Goal: Task Accomplishment & Management: Use online tool/utility

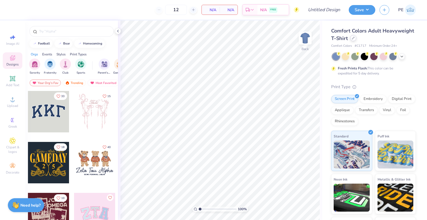
click at [356, 40] on div at bounding box center [353, 38] width 6 height 6
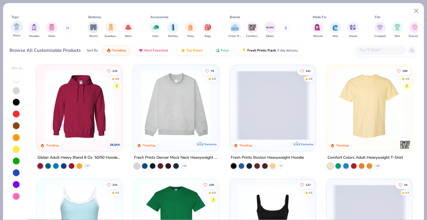
click at [13, 29] on img "filter for Shirts" at bounding box center [16, 26] width 6 height 6
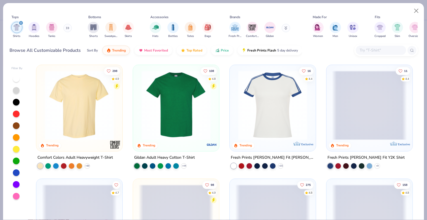
click at [157, 99] on img at bounding box center [176, 104] width 75 height 69
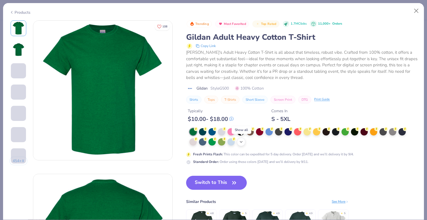
click at [242, 142] on icon at bounding box center [241, 141] width 4 height 4
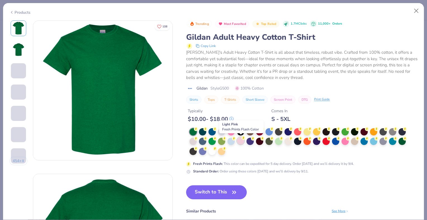
click at [241, 140] on div at bounding box center [240, 140] width 7 height 7
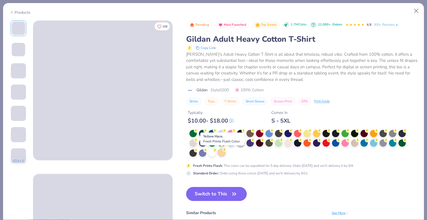
click at [221, 153] on div at bounding box center [221, 152] width 7 height 7
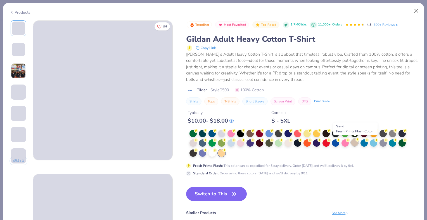
click at [355, 141] on div at bounding box center [354, 142] width 7 height 7
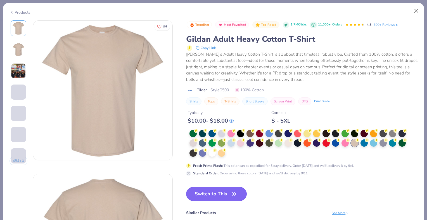
click at [231, 192] on span "button" at bounding box center [234, 194] width 8 height 8
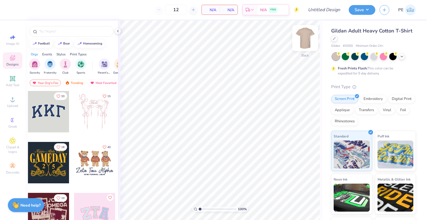
click at [301, 37] on img at bounding box center [305, 38] width 22 height 22
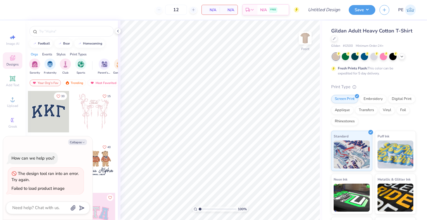
click at [398, 80] on div "Gildan Adult Heavy Cotton T-Shirt Gildan # G500 Minimum Order: 24 + Fresh Print…" at bounding box center [373, 142] width 85 height 230
click at [309, 39] on img at bounding box center [305, 38] width 22 height 22
click at [306, 40] on img at bounding box center [305, 38] width 22 height 22
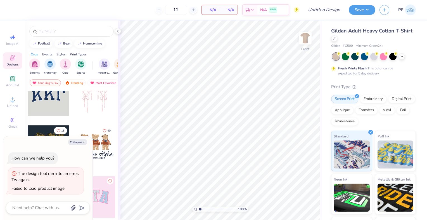
scroll to position [15, 0]
click at [79, 143] on button "Collapse" at bounding box center [77, 142] width 19 height 6
type textarea "x"
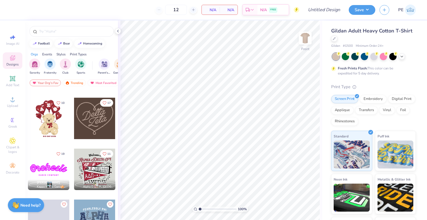
scroll to position [197, 0]
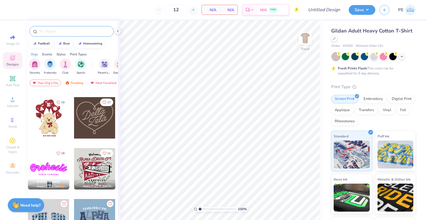
click at [65, 28] on div at bounding box center [71, 31] width 84 height 11
click at [65, 31] on input "text" at bounding box center [75, 32] width 72 height 6
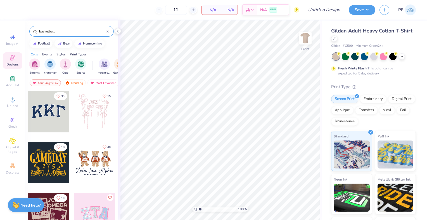
type input "basketball"
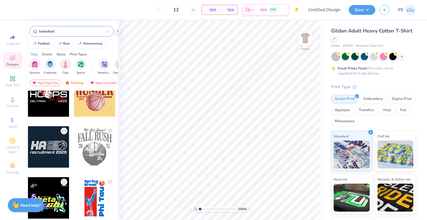
scroll to position [220, 0]
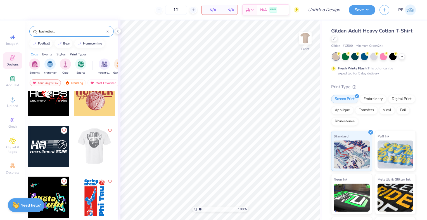
click at [86, 147] on div at bounding box center [94, 145] width 41 height 41
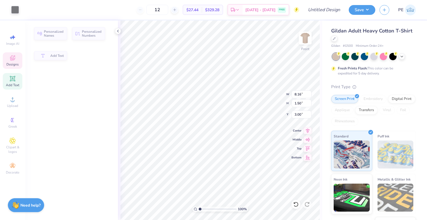
type input "8.16"
type input "1.50"
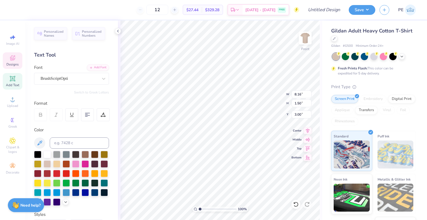
scroll to position [4, 2]
type textarea "We"
type textarea "Sigma"
type input "12.47"
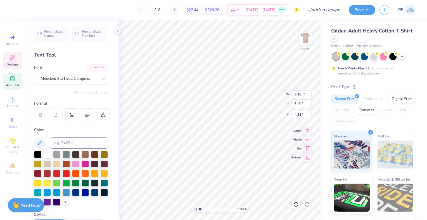
type input "3.99"
type input "4.21"
type textarea "FALL"
type textarea "s"
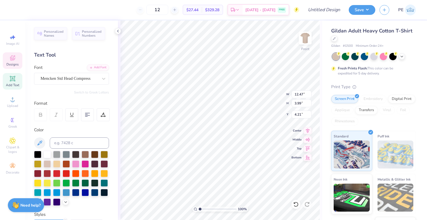
scroll to position [4, 0]
type textarea "[MEDICAL_DATA]"
type textarea "t"
type textarea "Tri Sig"
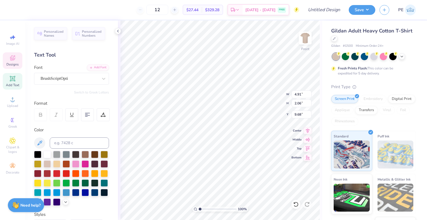
scroll to position [4, 1]
type input "5.76"
type input "11.38"
type textarea "Philanthropy"
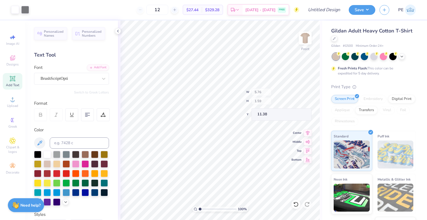
type input "1.99"
type input "1.59"
type input "13.31"
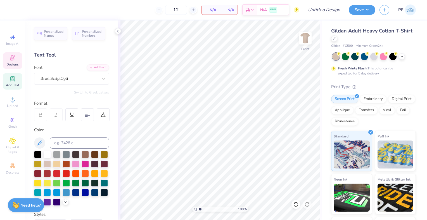
click at [11, 63] on span "Designs" at bounding box center [12, 64] width 12 height 4
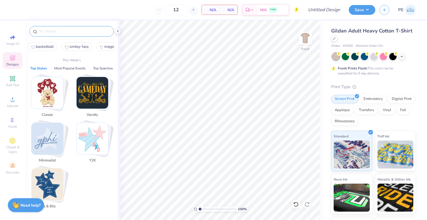
click at [54, 32] on input "text" at bounding box center [75, 32] width 72 height 6
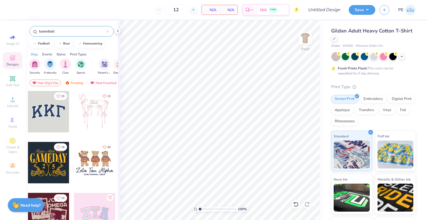
type input "basketball"
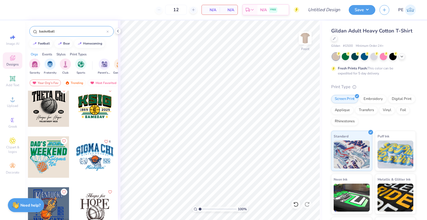
scroll to position [0, 0]
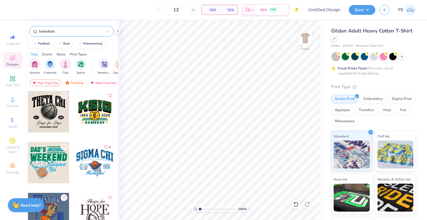
click at [39, 105] on div at bounding box center [48, 111] width 41 height 41
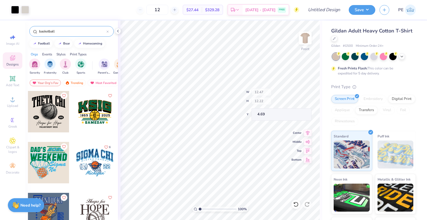
type input "4.48"
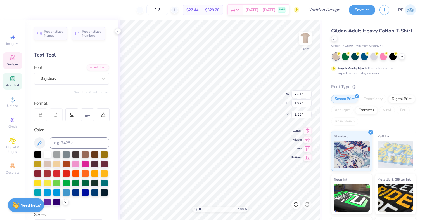
type input "2.55"
type textarea "Hoops"
type textarea "Sigma"
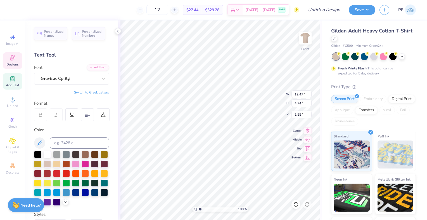
type input "12.47"
type input "4.74"
type input "4.48"
type textarea "THETA"
type textarea "[MEDICAL_DATA]"
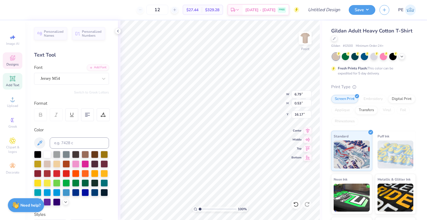
scroll to position [4, 1]
type textarea "K"
type textarea "Tri sigma philanthropy"
type input "14.25"
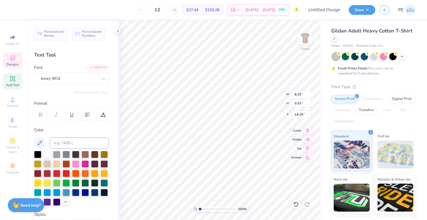
scroll to position [4, 1]
type textarea "2025 philanthropy"
type textarea "2025"
type textarea "tri sigma philanthropy"
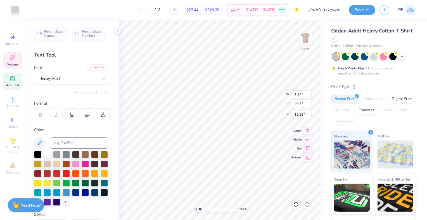
scroll to position [4, 1]
type textarea "20"
type input "1.35"
type textarea "25"
click at [303, 37] on img at bounding box center [305, 38] width 22 height 22
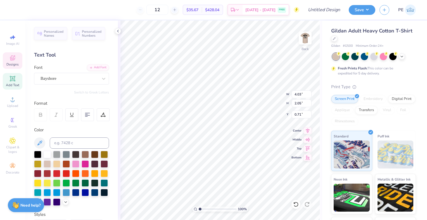
type input "1.00347731546671"
type input "1.96"
type input "1.00"
type input "1.76"
type input "1.00347731546671"
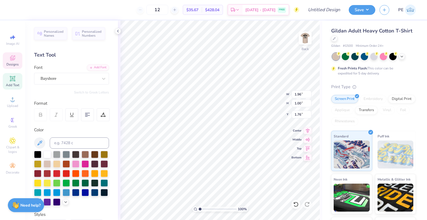
type input "4.10"
click at [305, 37] on img at bounding box center [305, 38] width 22 height 22
click at [308, 41] on img at bounding box center [305, 38] width 22 height 22
type input "1.00347731546671"
type input "3.80"
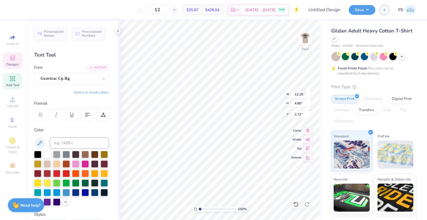
type input "1.49"
type input "6.03"
type input "1.00347731546671"
type input "5.10"
drag, startPoint x: 201, startPoint y: 208, endPoint x: 207, endPoint y: 208, distance: 6.4
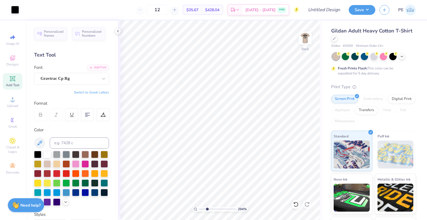
type input "2.94"
click at [207, 208] on input "range" at bounding box center [218, 208] width 38 height 5
type input "5.22"
type input "4.37"
type input "1.71"
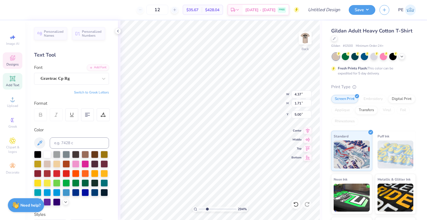
type input "5.10"
type input "1.96"
type input "1.00"
type input "4.10"
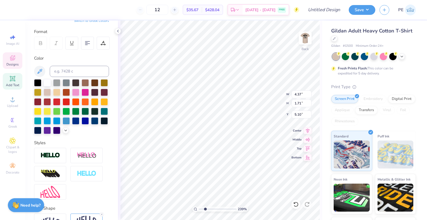
scroll to position [114, 0]
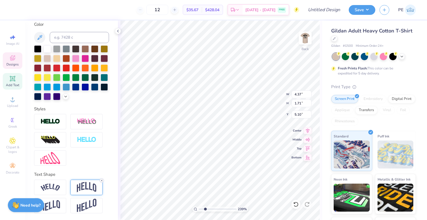
click at [101, 180] on icon at bounding box center [101, 180] width 3 height 3
type input "2.39052555927851"
type input "1.39"
type input "5.26"
type input "2.39052555927851"
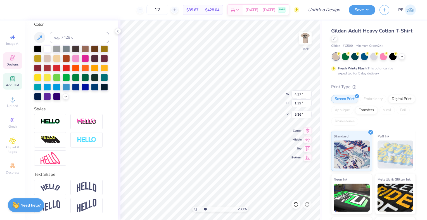
type input "5.10"
type input "1.85349490938668"
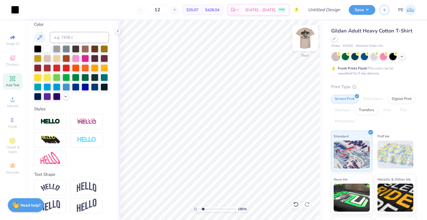
click at [302, 39] on img at bounding box center [305, 38] width 22 height 22
click at [304, 39] on img at bounding box center [305, 38] width 22 height 22
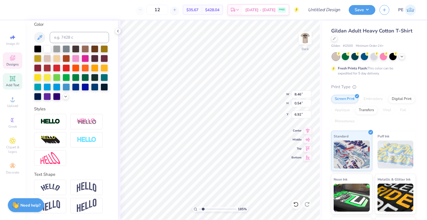
type input "6.92"
type input "3.82"
type input "0.24"
type input "6.62"
type textarea "tri"
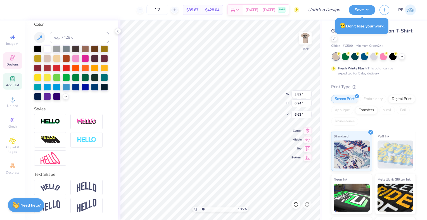
scroll to position [4, 1]
type textarea "2025"
drag, startPoint x: 201, startPoint y: 208, endPoint x: 187, endPoint y: 210, distance: 13.7
type input "1"
click at [199, 210] on input "range" at bounding box center [218, 208] width 38 height 5
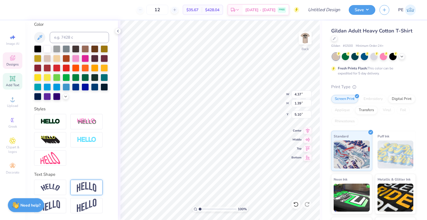
click at [87, 185] on img at bounding box center [87, 187] width 20 height 11
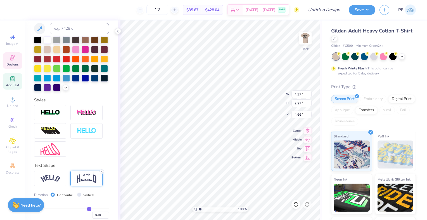
type input "2.27"
type input "4.66"
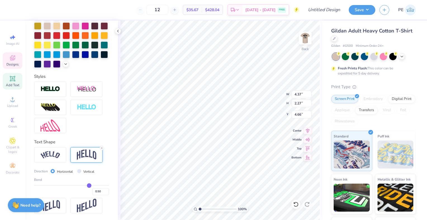
scroll to position [144, 0]
type input "0.49"
type input "0.48"
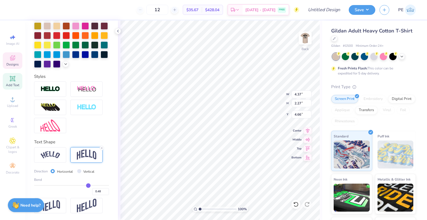
type input "0.47"
type input "0.46"
type input "0.45"
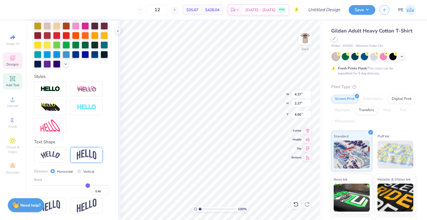
type input "0.45"
type input "0.44"
type input "0.43"
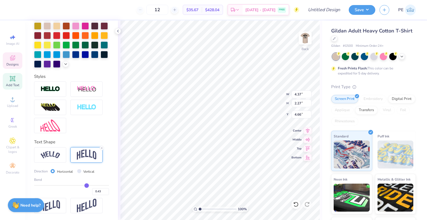
type input "0.42"
type input "0.41"
type input "0.4"
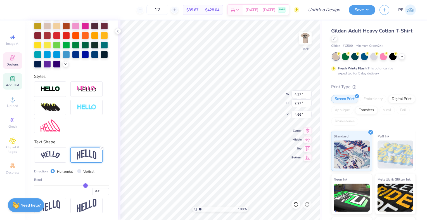
type input "0.40"
type input "0.39"
drag, startPoint x: 86, startPoint y: 187, endPoint x: 82, endPoint y: 187, distance: 3.9
type input "0.39"
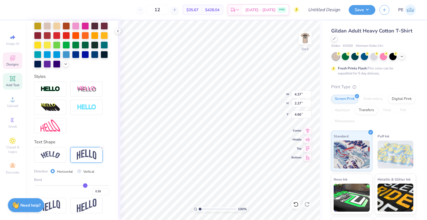
click at [82, 186] on input "range" at bounding box center [71, 185] width 75 height 1
type input "2.05"
type input "4.77"
type input "0.38"
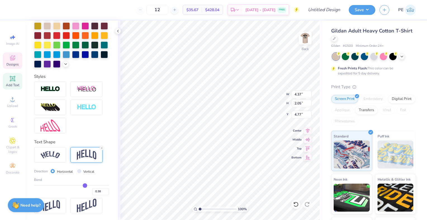
type input "0.37"
type input "0.35"
type input "0.34"
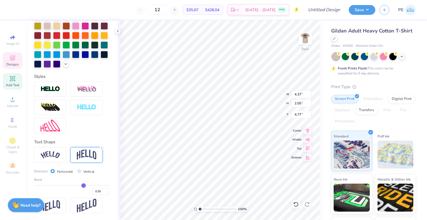
type input "0.34"
type input "0.32"
type input "0.3"
type input "0.30"
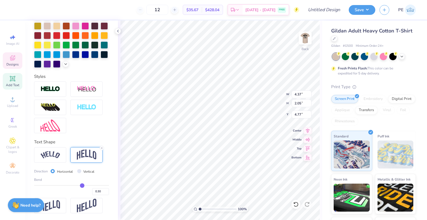
type input "0.29"
type input "0.28"
drag, startPoint x: 82, startPoint y: 186, endPoint x: 79, endPoint y: 186, distance: 3.6
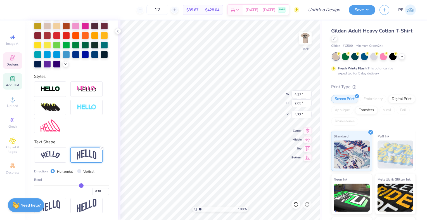
type input "0.28"
click at [79, 186] on input "range" at bounding box center [71, 185] width 75 height 1
type input "1.85"
type input "4.87"
type input "0.24"
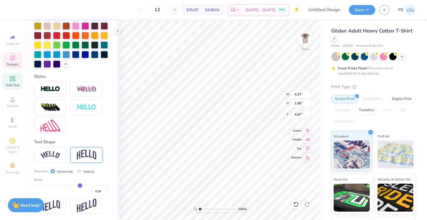
type input "0.24"
type input "0.19"
type input "0.17"
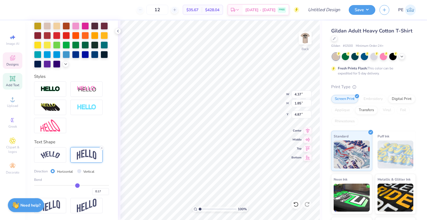
type input "0.16"
type input "0.15"
type input "0.17"
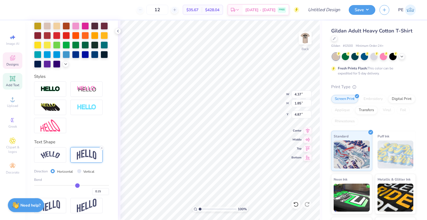
type input "0.17"
type input "0.19"
type input "0.2"
type input "0.20"
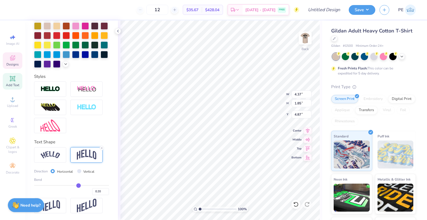
type input "0.21"
drag, startPoint x: 79, startPoint y: 186, endPoint x: 76, endPoint y: 187, distance: 3.3
type input "0.21"
click at [76, 186] on input "range" at bounding box center [71, 185] width 75 height 1
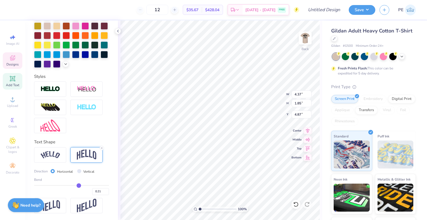
type input "1.73"
type input "4.93"
type input "0.2"
type input "0.20"
type input "0.19"
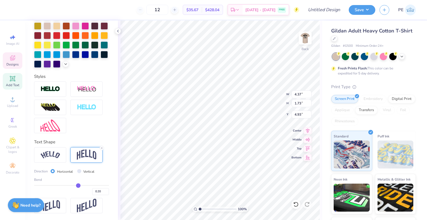
type input "0.19"
type input "0.17"
click at [75, 186] on input "range" at bounding box center [71, 185] width 75 height 1
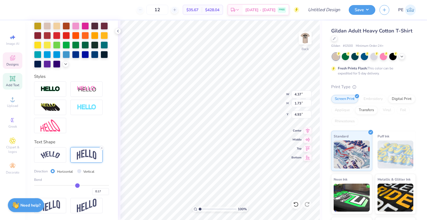
type input "1.66"
type input "4.96"
drag, startPoint x: 199, startPoint y: 209, endPoint x: 212, endPoint y: 209, distance: 12.3
type input "4.14"
click at [212, 209] on input "range" at bounding box center [218, 208] width 38 height 5
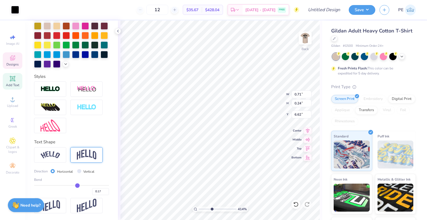
scroll to position [115, 0]
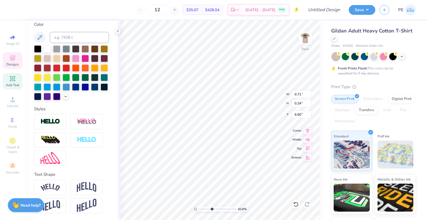
type input "6.60"
drag, startPoint x: 209, startPoint y: 209, endPoint x: 180, endPoint y: 212, distance: 28.9
type input "1"
click at [199, 211] on input "range" at bounding box center [218, 208] width 38 height 5
type input "4.37"
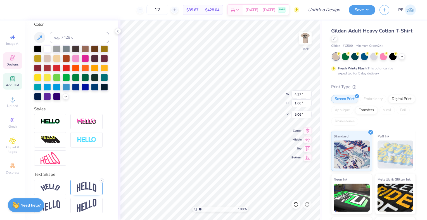
type input "1.66"
type input "5.06"
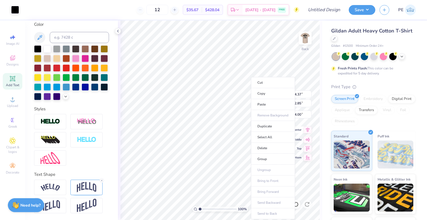
click at [307, 132] on icon at bounding box center [308, 129] width 8 height 7
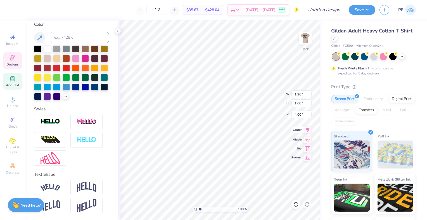
click at [307, 130] on icon at bounding box center [308, 129] width 8 height 7
type input "0.71"
type input "0.24"
type input "6.60"
type input "4.37"
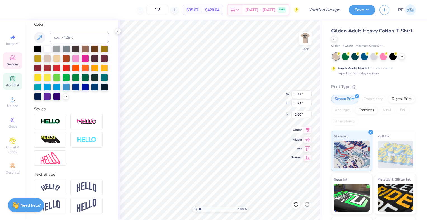
type input "1.66"
type input "5.06"
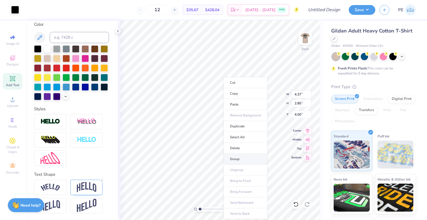
click at [237, 159] on li "Group" at bounding box center [246, 158] width 44 height 11
type input "2.67"
type input "1.74"
type input "4.45"
type input "3.20"
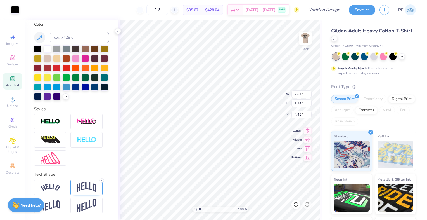
type input "2.08"
type input "4.29"
click at [303, 38] on img at bounding box center [305, 38] width 22 height 22
type input "1.08139542670071"
drag, startPoint x: 174, startPoint y: 9, endPoint x: 149, endPoint y: 11, distance: 25.9
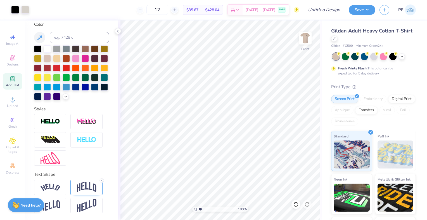
click at [149, 11] on div "12" at bounding box center [157, 10] width 42 height 10
type input "24"
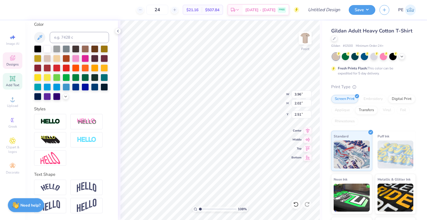
type input "1.08139542670071"
type input "12.05"
type input "4.72"
type input "4.49"
type input "1.08139542670071"
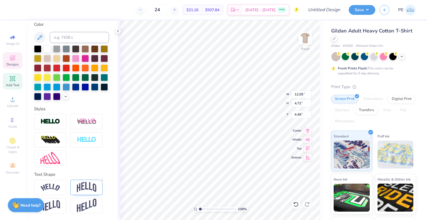
type input "7.21"
type input "7.03"
type input "7.36"
type input "1.08139542670071"
type input "8.33"
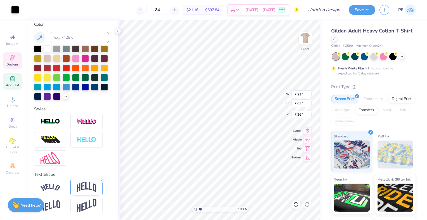
type input "0.53"
type input "14.25"
type input "1"
type textarea "tri sig philanthropy"
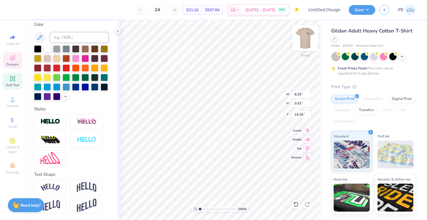
scroll to position [4, 1]
type input "7.37"
click at [304, 39] on img at bounding box center [305, 38] width 22 height 22
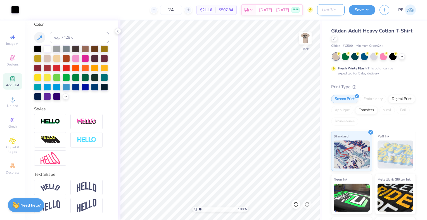
click at [326, 6] on input "Design Title" at bounding box center [330, 9] width 27 height 11
type input "philo"
type input "sigma [MEDICAL_DATA]"
click at [362, 14] on button "Save" at bounding box center [362, 9] width 27 height 10
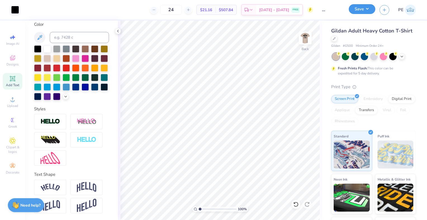
scroll to position [0, 0]
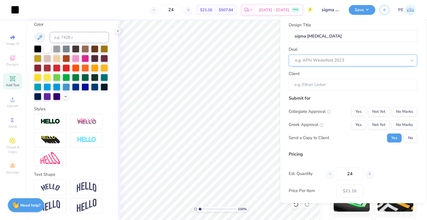
click at [330, 57] on div at bounding box center [350, 60] width 111 height 8
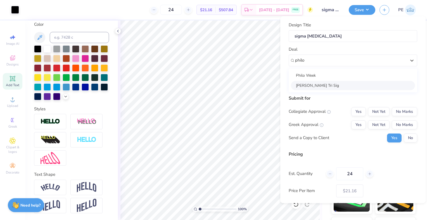
click at [323, 85] on div "[PERSON_NAME] Tri Sig" at bounding box center [353, 84] width 124 height 9
type input "philo"
type input "[PERSON_NAME]"
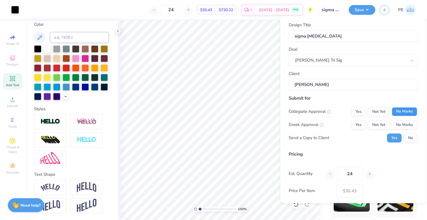
click at [394, 111] on button "No Marks" at bounding box center [404, 111] width 25 height 9
click at [380, 122] on button "Not Yet" at bounding box center [379, 124] width 22 height 9
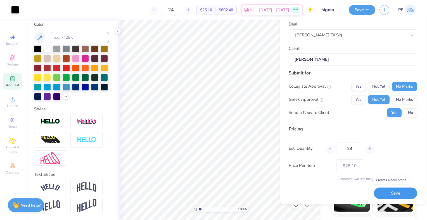
click at [389, 192] on button "Save" at bounding box center [395, 192] width 43 height 11
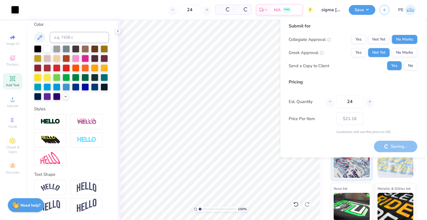
type input "– –"
